Goal: Information Seeking & Learning: Compare options

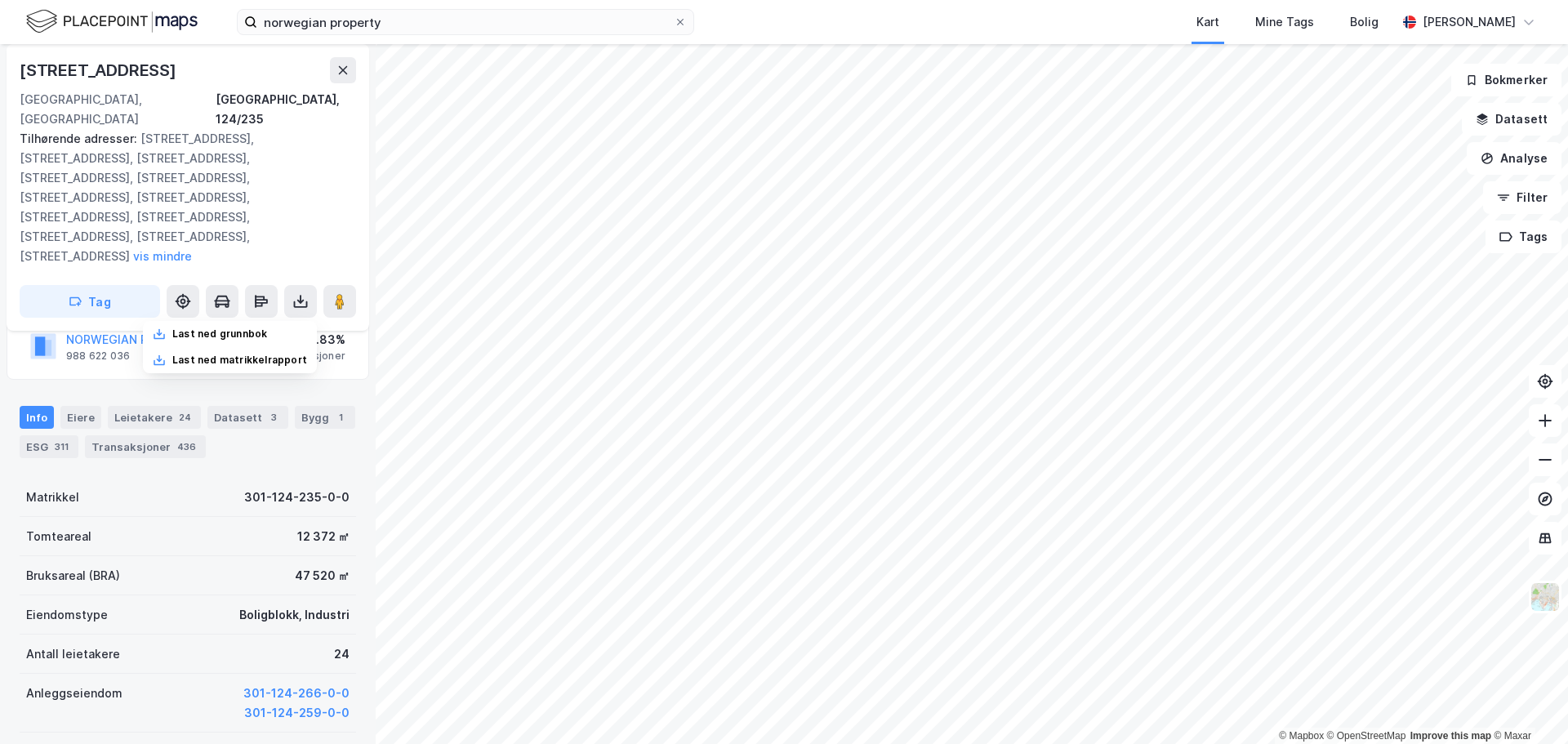
scroll to position [245, 0]
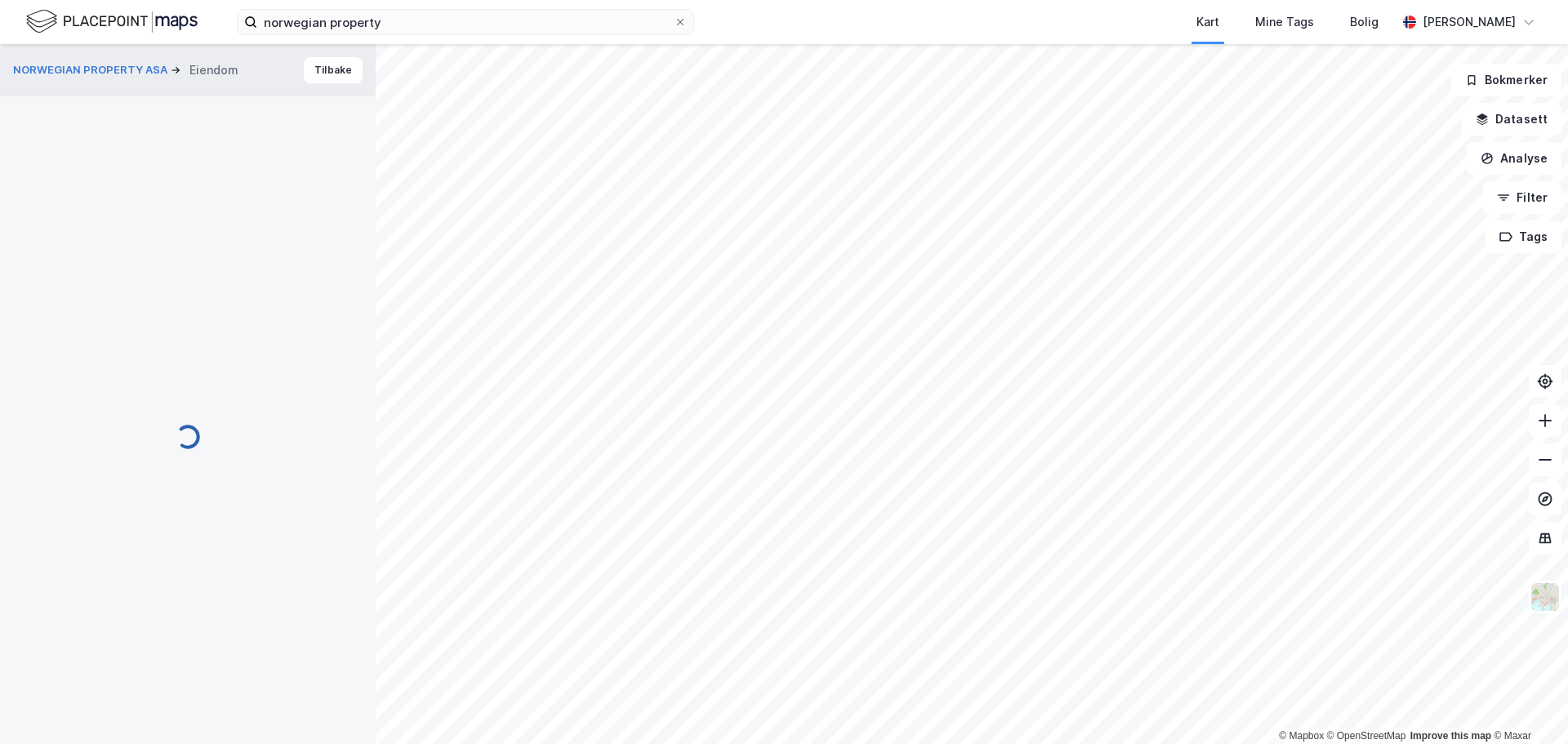
scroll to position [245, 0]
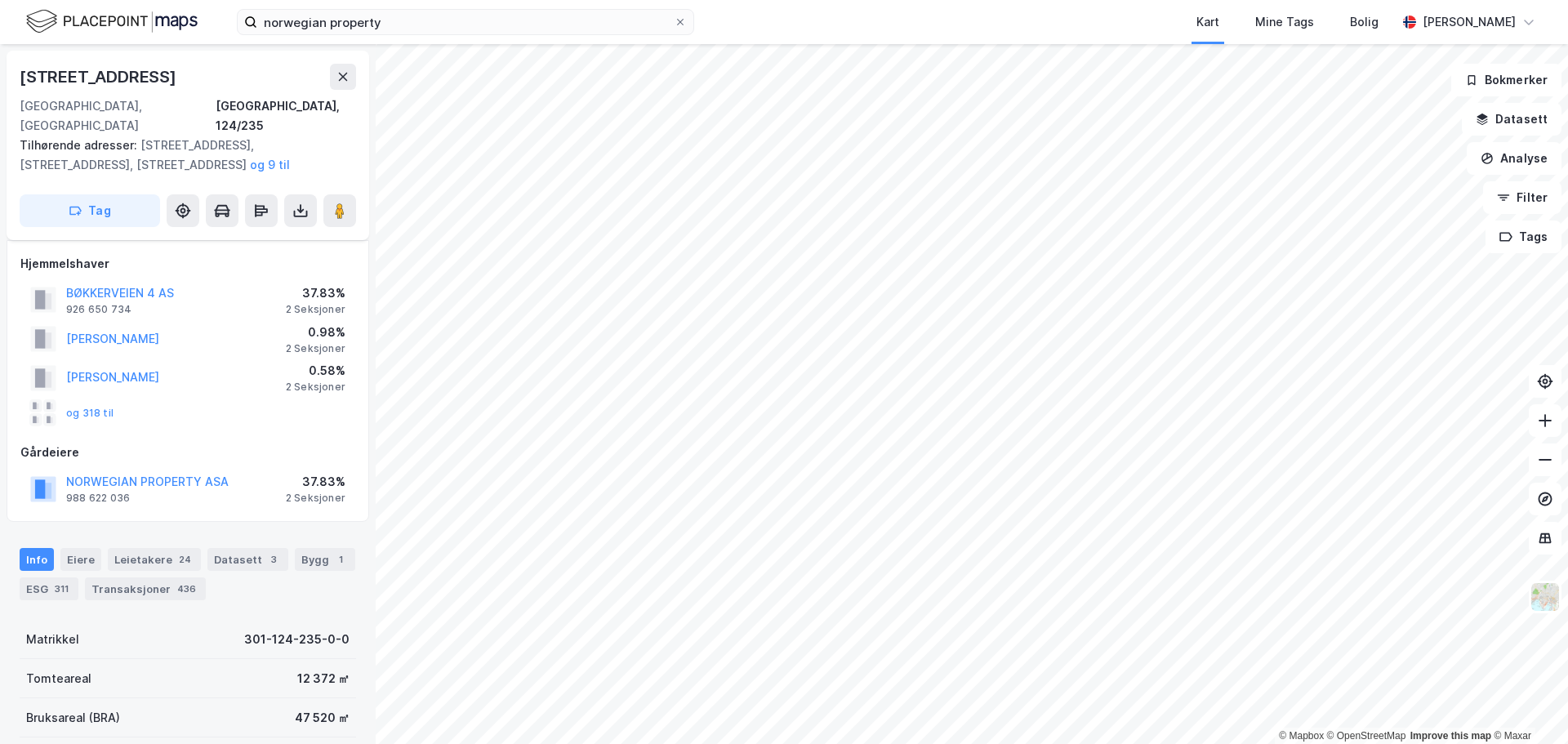
scroll to position [245, 0]
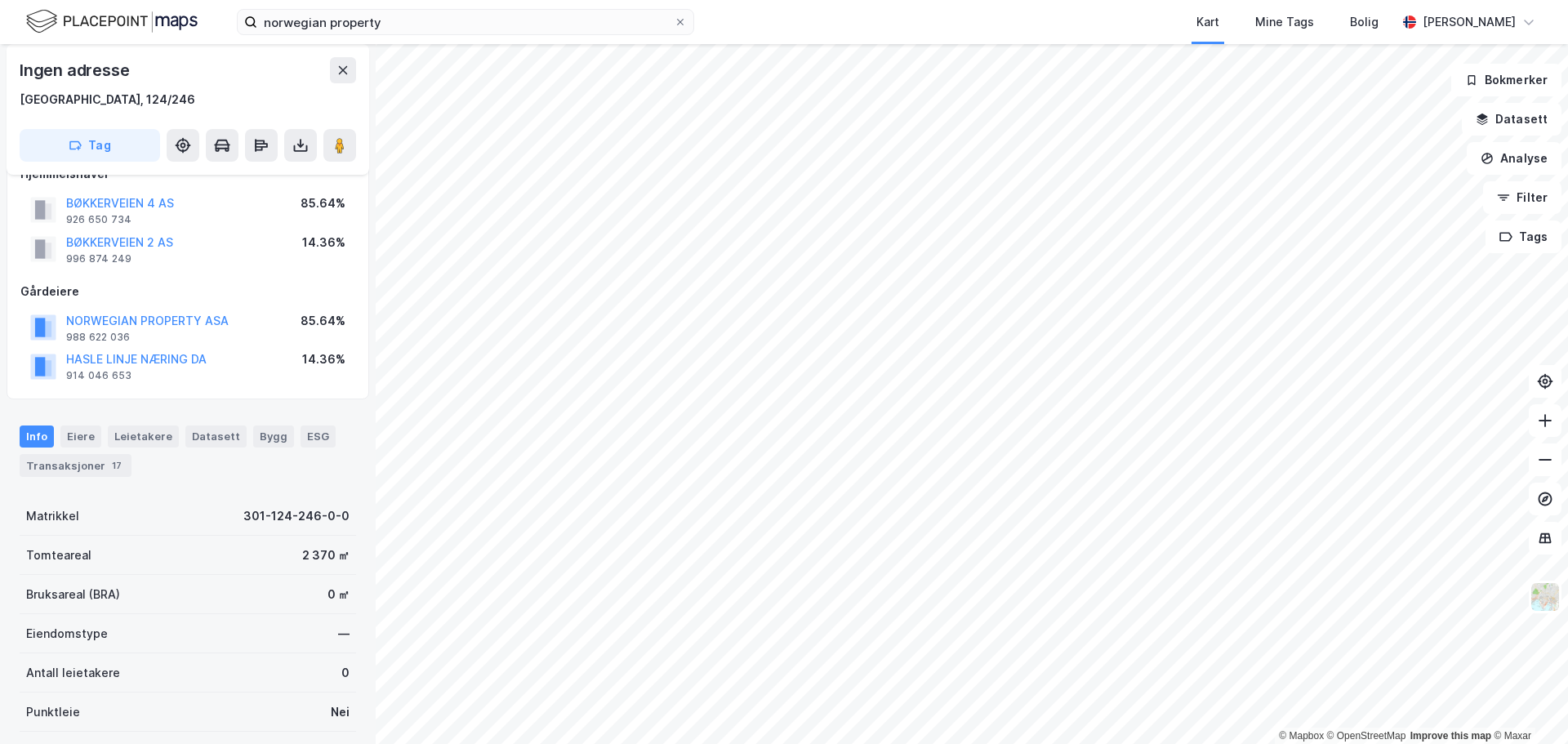
scroll to position [82, 0]
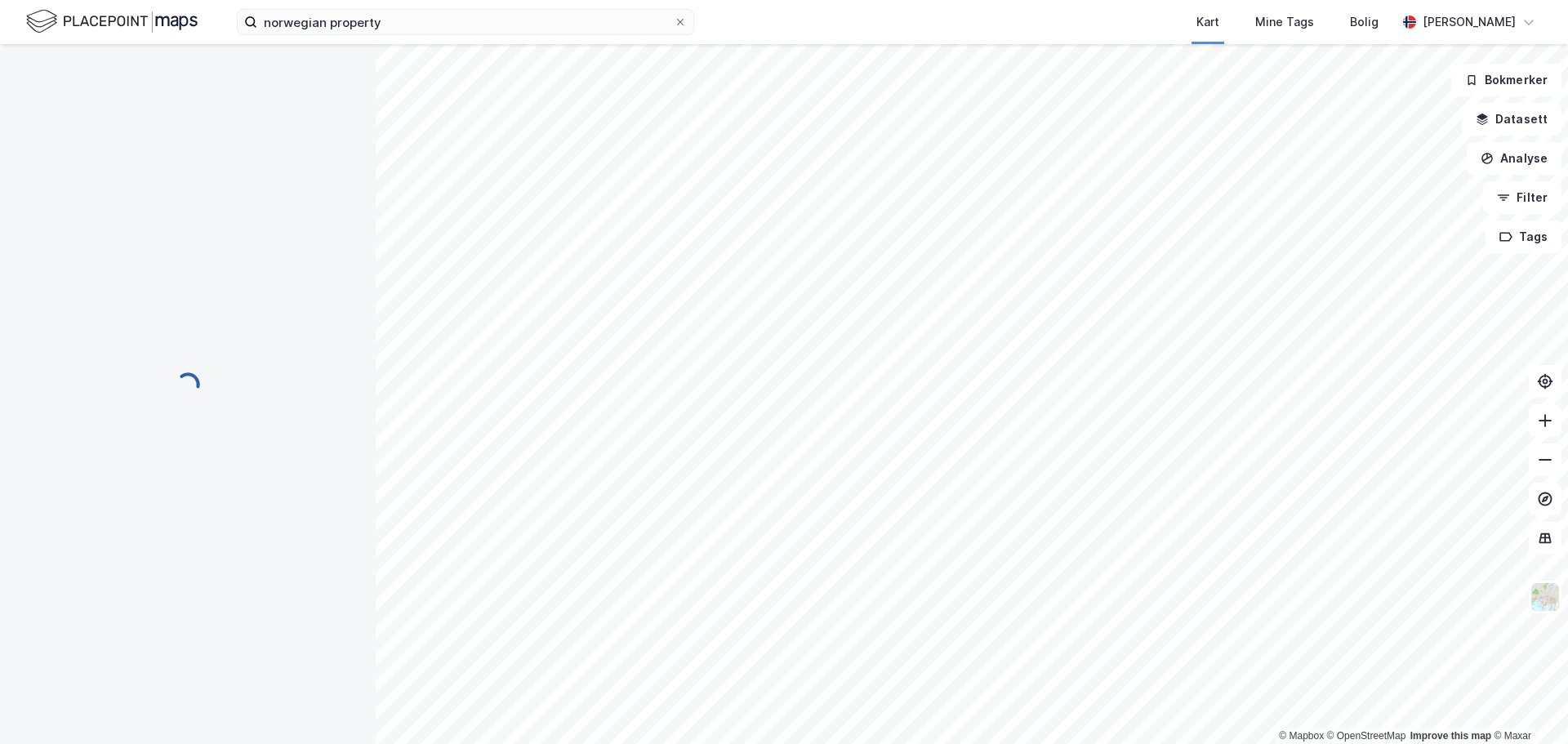
scroll to position [82, 0]
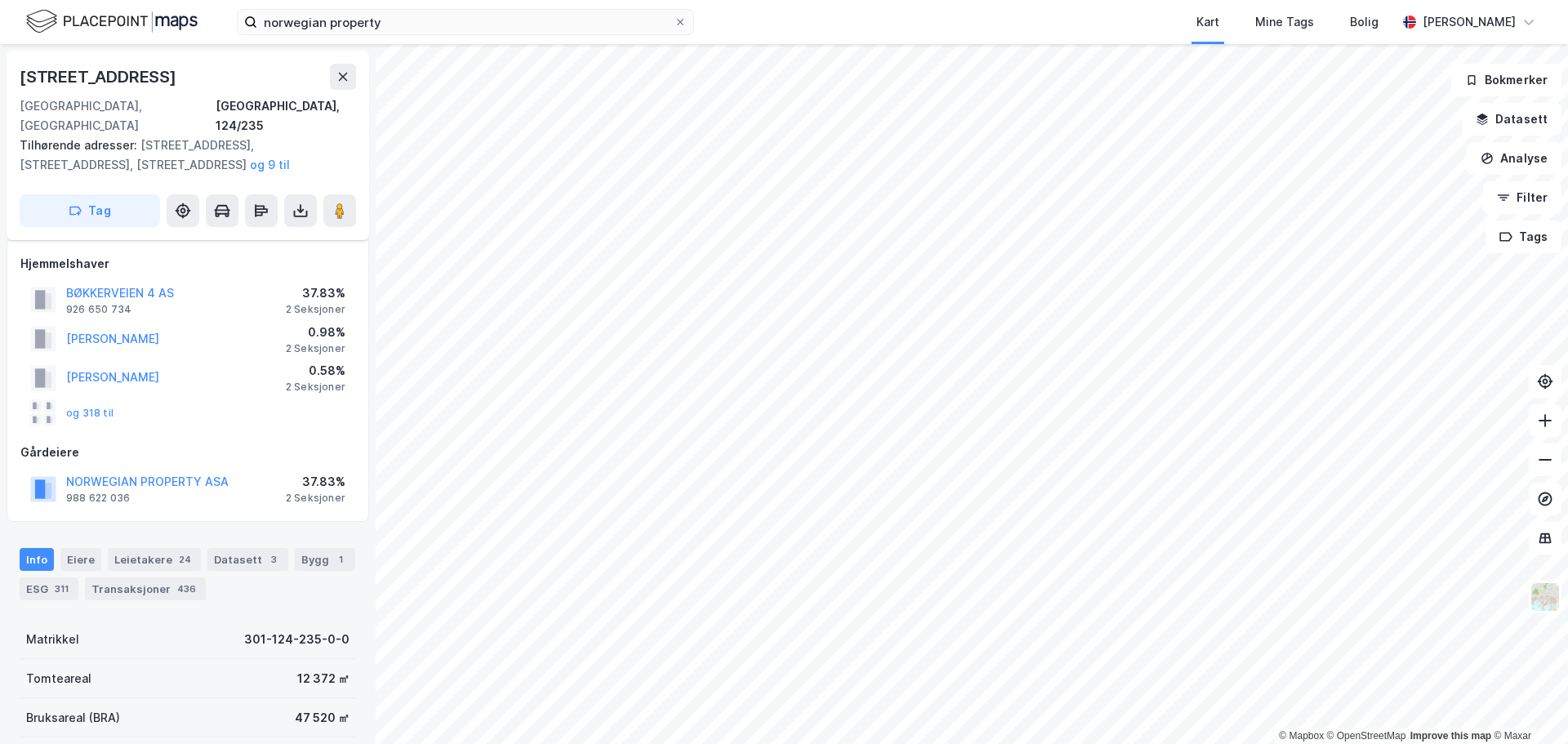
scroll to position [82, 0]
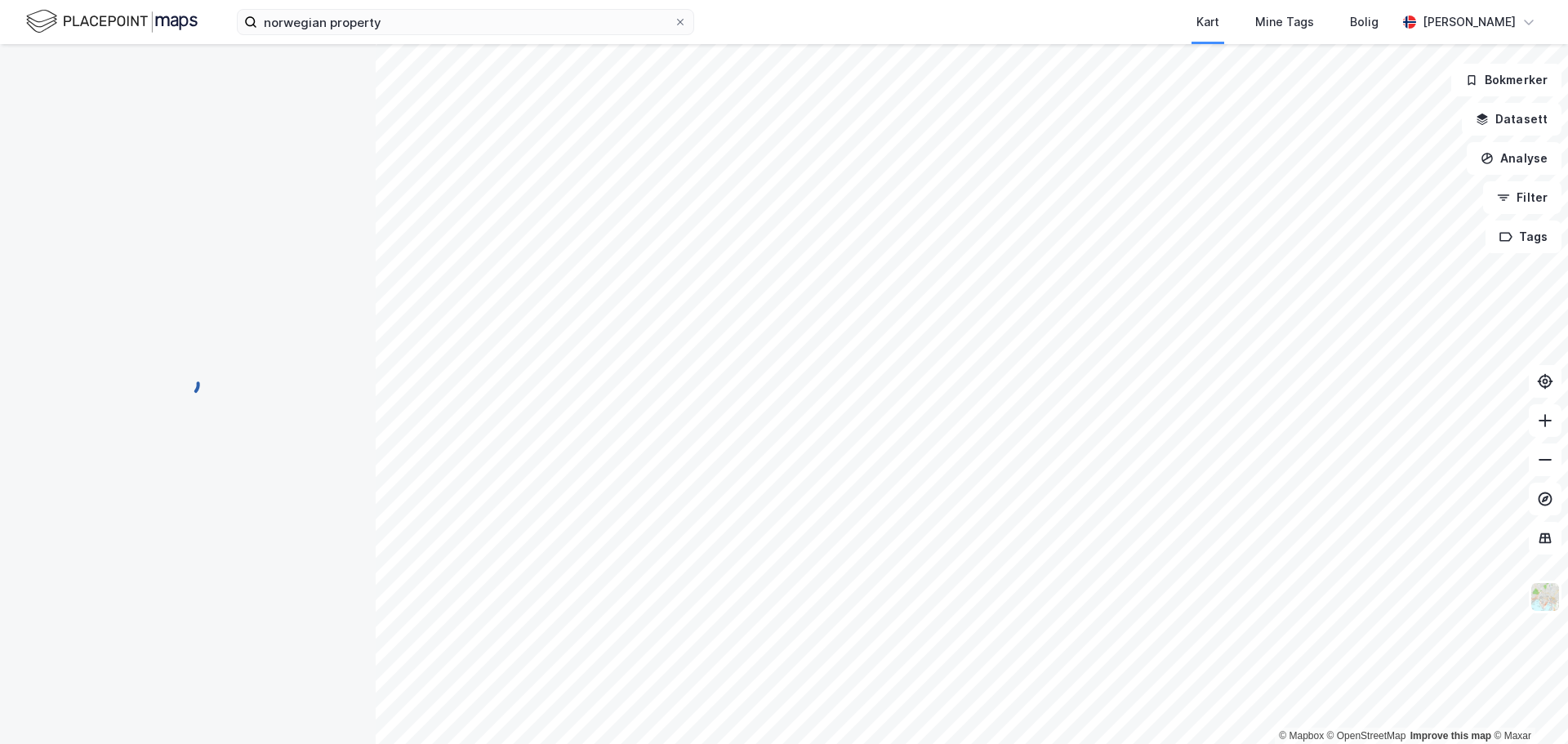
scroll to position [82, 0]
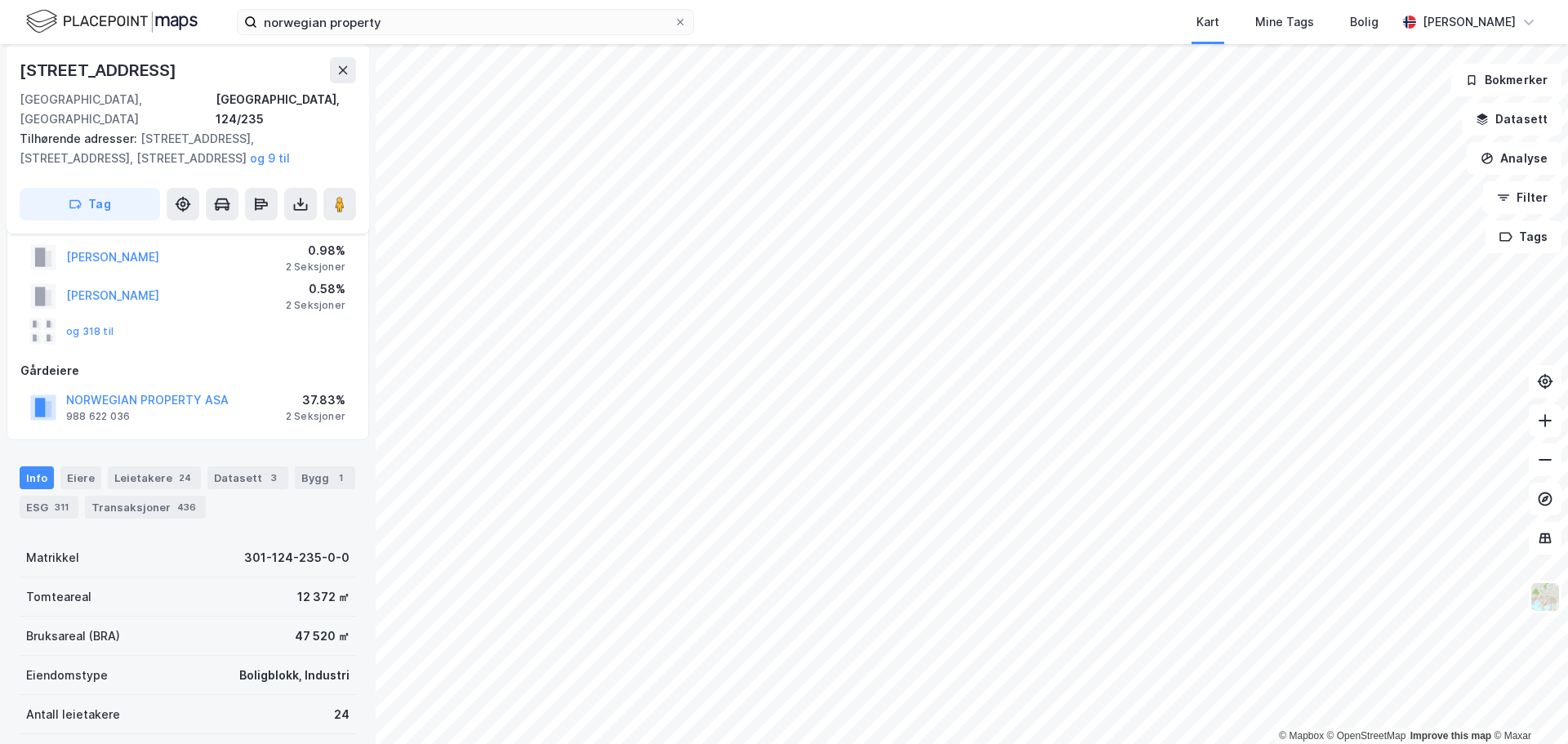
scroll to position [82, 0]
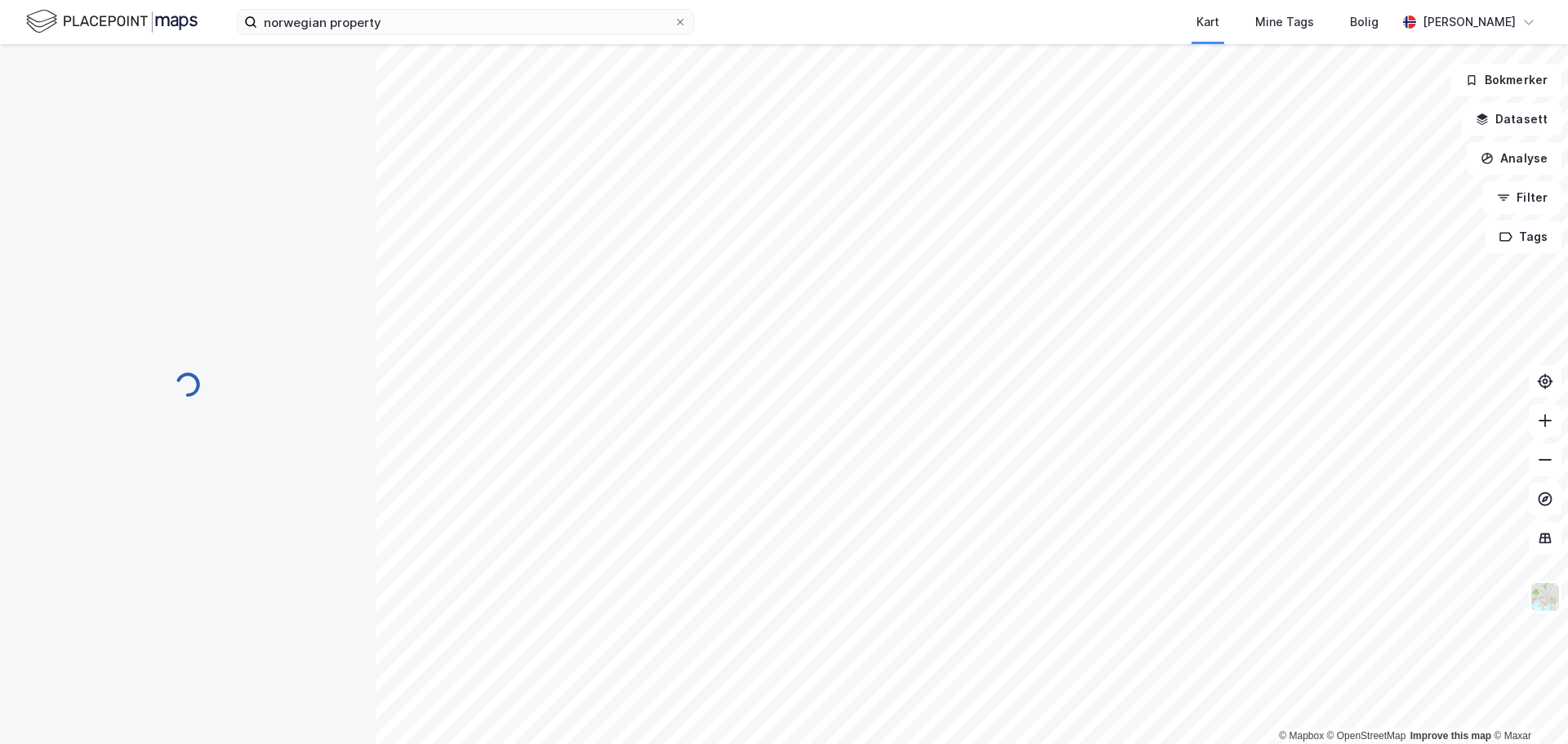
scroll to position [82, 0]
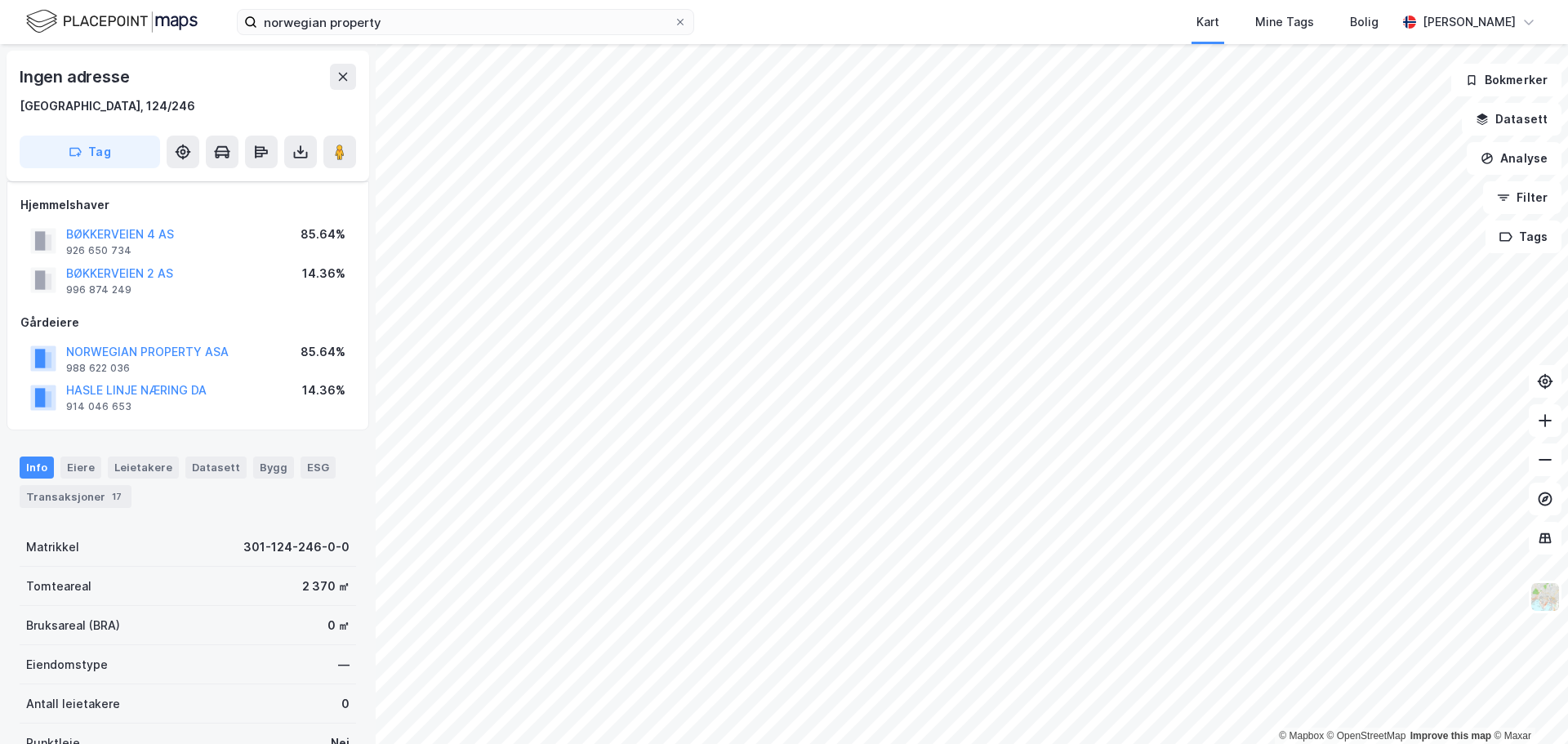
scroll to position [82, 0]
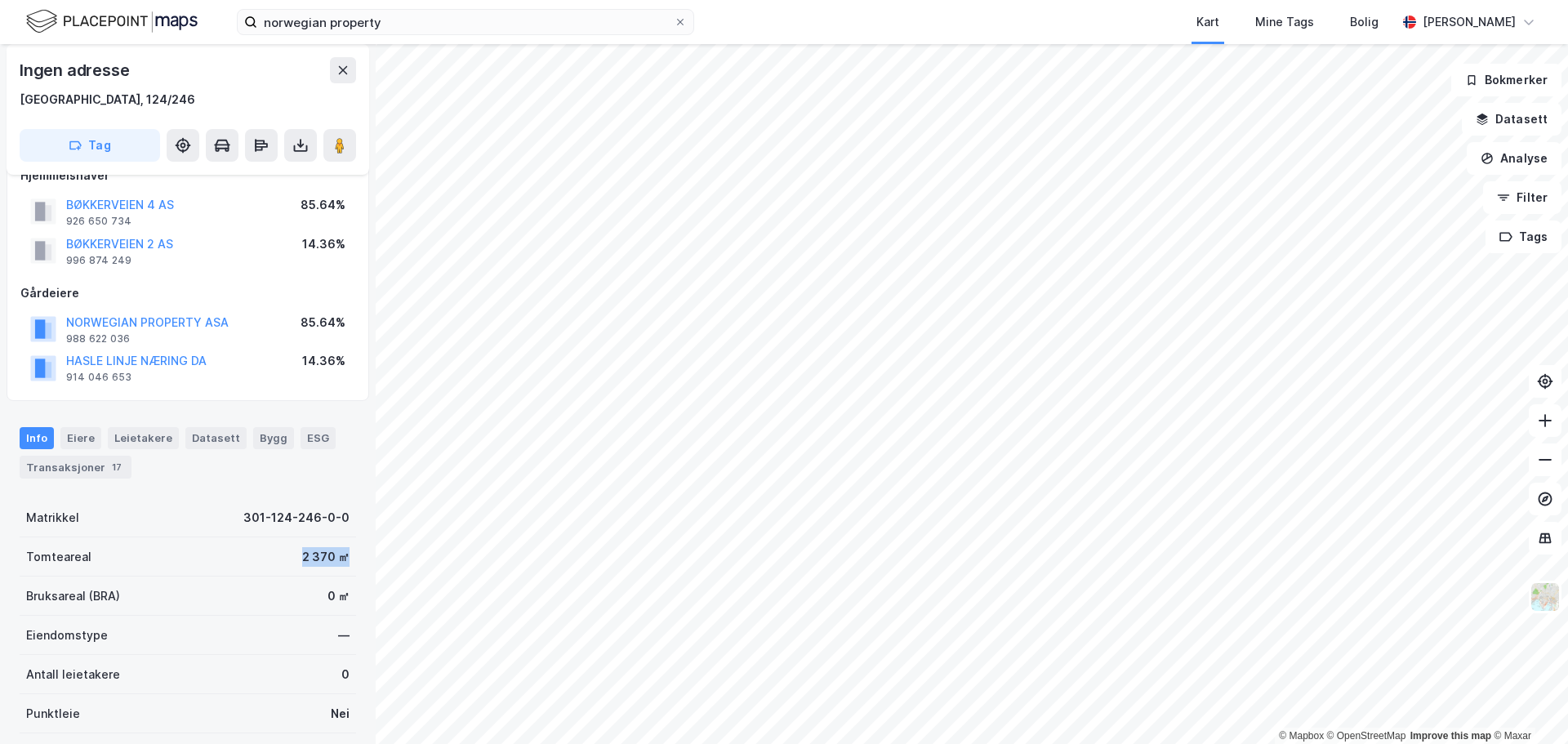
drag, startPoint x: 289, startPoint y: 560, endPoint x: 340, endPoint y: 557, distance: 51.1
click at [340, 557] on div "Tomteareal 2 370 ㎡" at bounding box center [189, 557] width 337 height 39
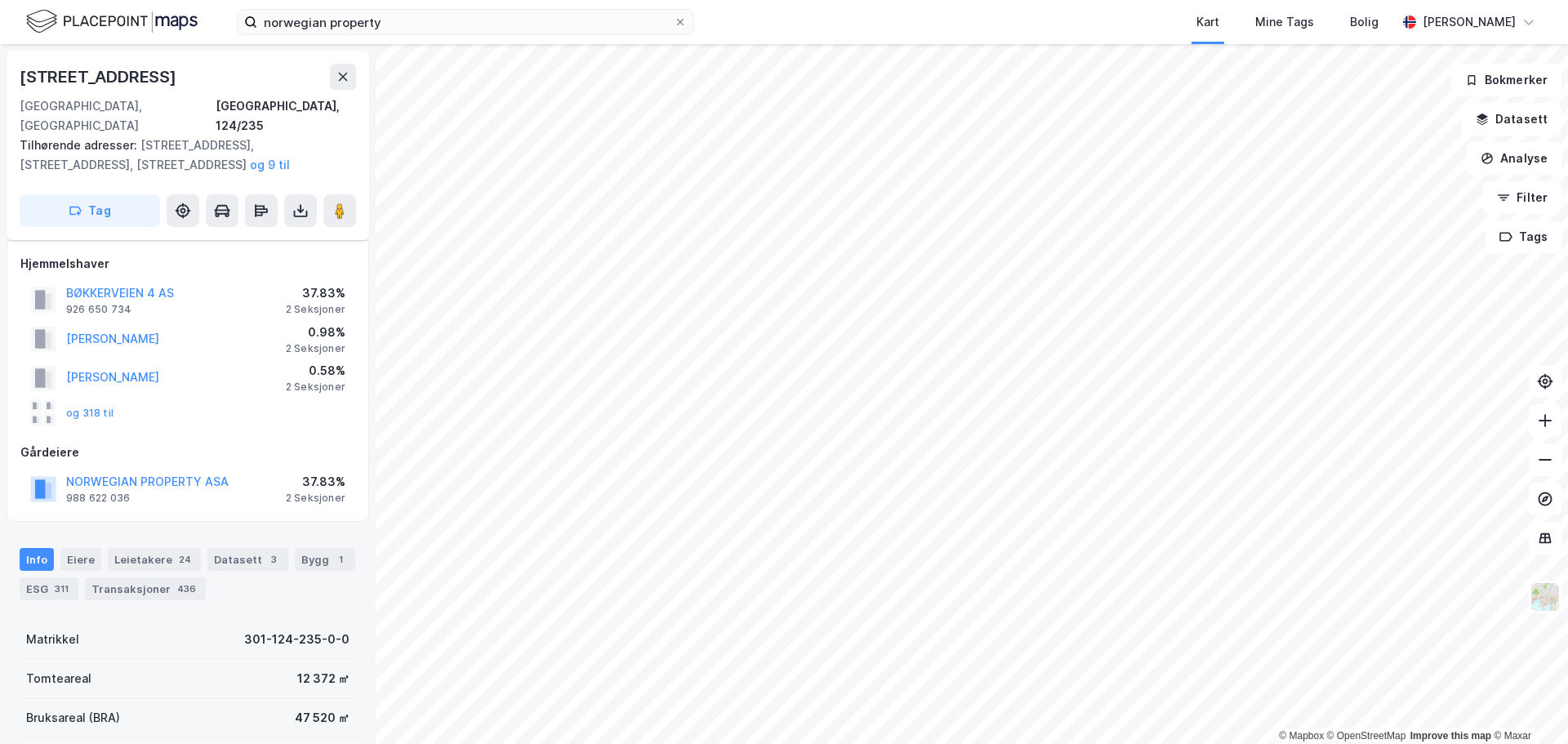
scroll to position [82, 0]
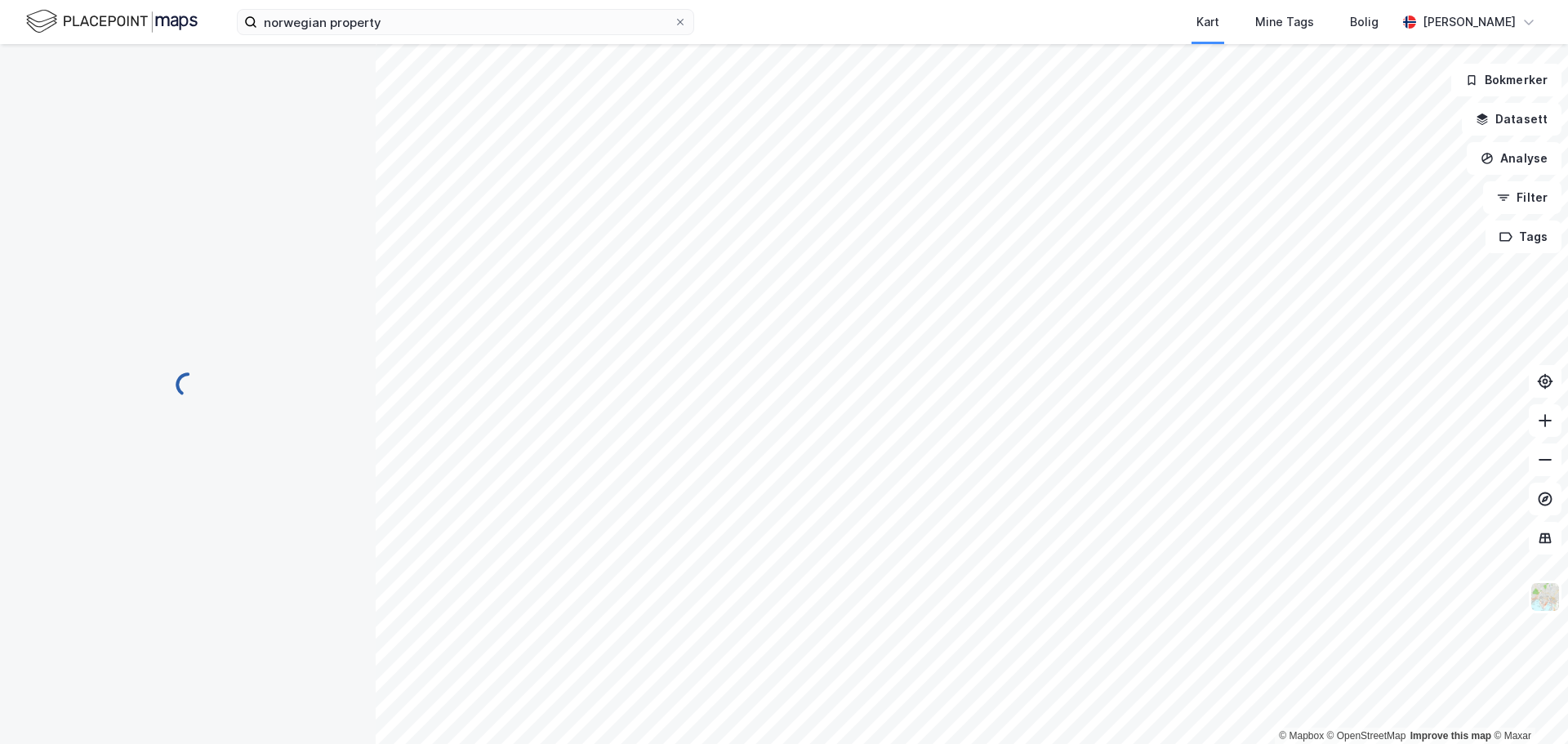
scroll to position [3, 0]
